Goal: Information Seeking & Learning: Learn about a topic

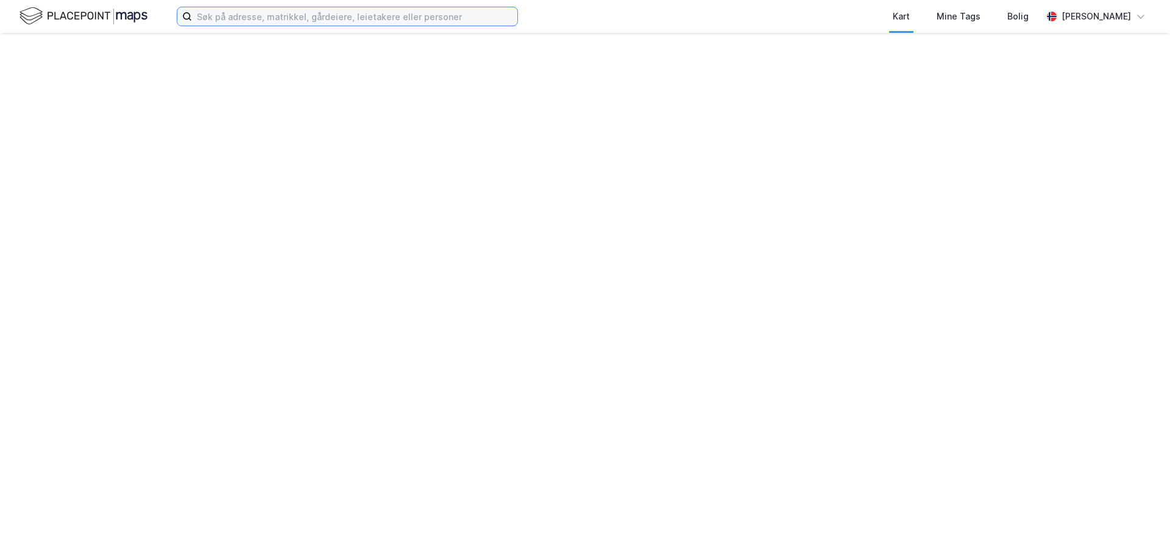
click at [244, 19] on input at bounding box center [354, 16] width 325 height 18
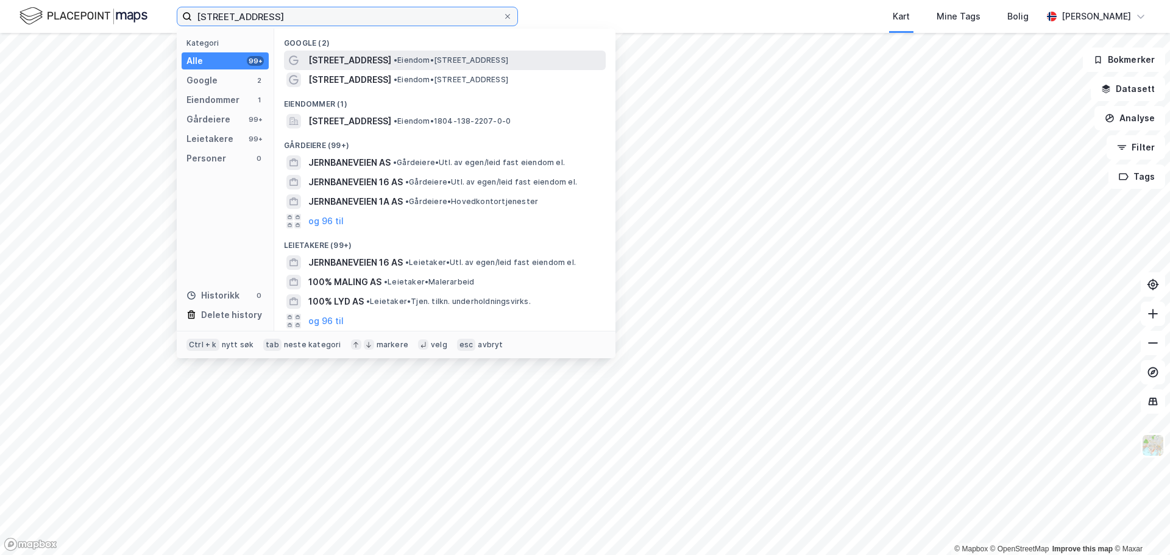
type input "[STREET_ADDRESS]"
click at [429, 61] on span "• Eiendom • [STREET_ADDRESS]" at bounding box center [451, 60] width 115 height 10
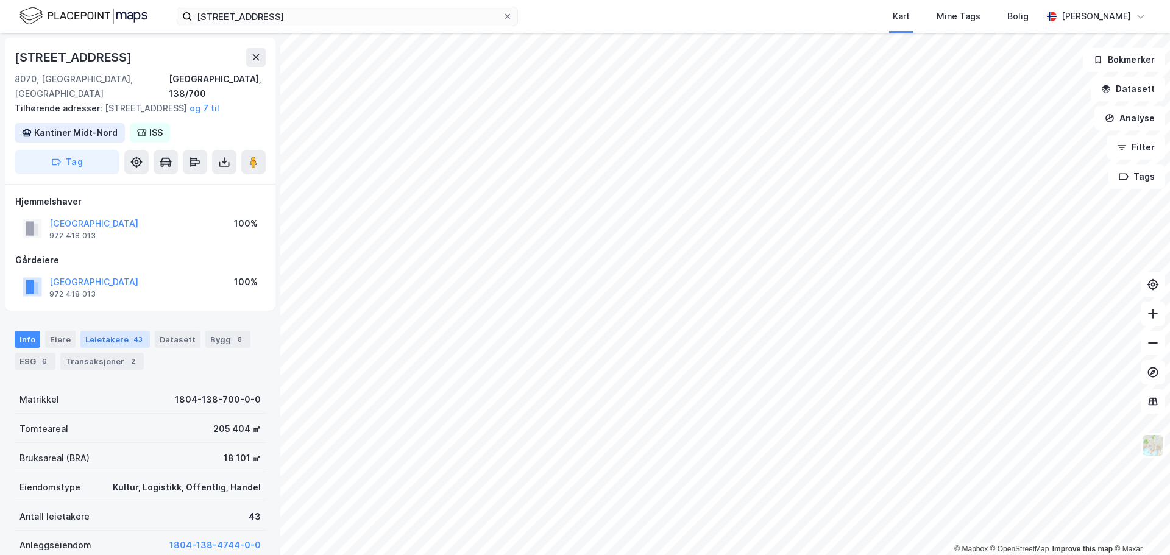
click at [108, 341] on div "Leietakere 43" at bounding box center [114, 339] width 69 height 17
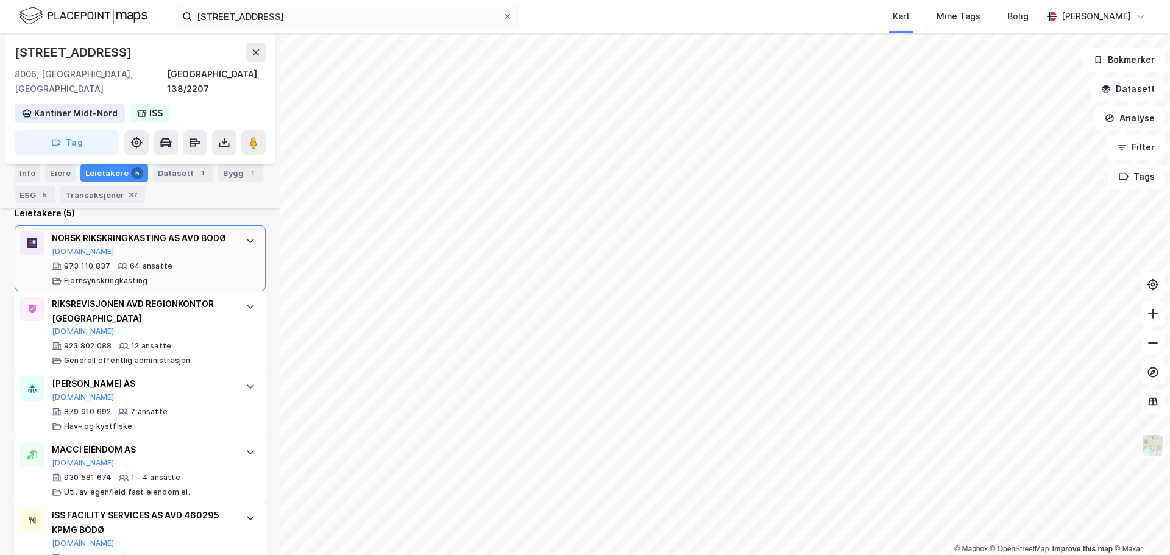
scroll to position [489, 0]
